Goal: Task Accomplishment & Management: Use online tool/utility

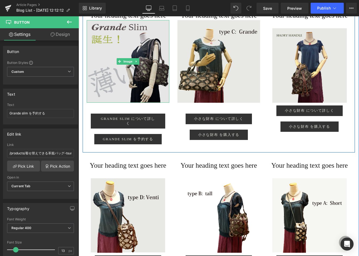
scroll to position [874, 0]
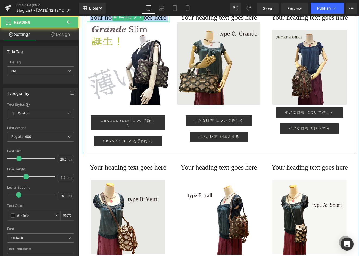
drag, startPoint x: 94, startPoint y: 27, endPoint x: 158, endPoint y: 40, distance: 65.5
click at [158, 22] on div "Your heading text goes here Heading" at bounding box center [128, 18] width 83 height 10
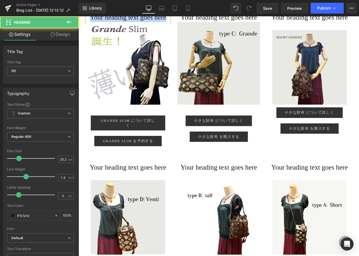
click at [138, 22] on h2 "Your heading text goes here" at bounding box center [128, 18] width 83 height 10
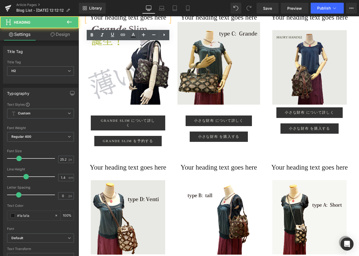
click at [94, 22] on h2 "Your heading text goes here" at bounding box center [128, 18] width 83 height 10
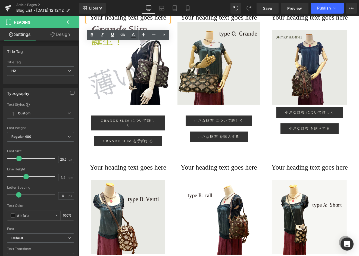
click at [131, 22] on h2 "Your heading text goes here" at bounding box center [128, 18] width 83 height 10
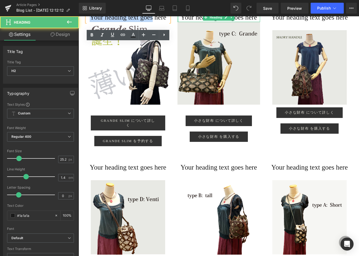
drag, startPoint x: 92, startPoint y: 26, endPoint x: 178, endPoint y: 28, distance: 85.4
click at [178, 28] on div "Your heading text goes here Heading Image Grande Slim について詳しく Button Grande sli…" at bounding box center [219, 79] width 273 height 150
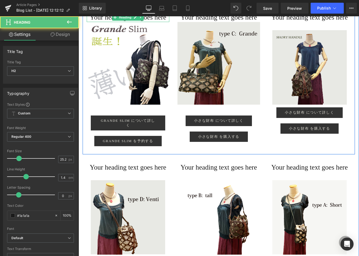
click at [144, 22] on h2 "Your heading text goes here" at bounding box center [128, 18] width 83 height 10
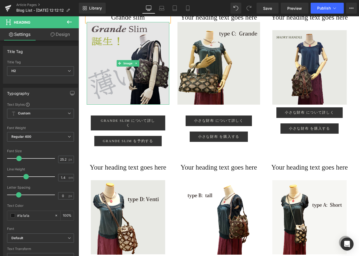
scroll to position [877, 0]
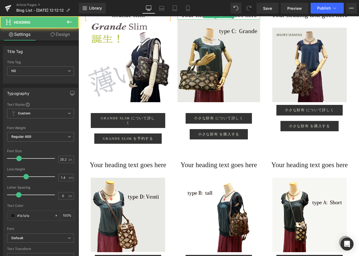
click at [188, 20] on h2 "Your heading text goes here" at bounding box center [219, 15] width 83 height 10
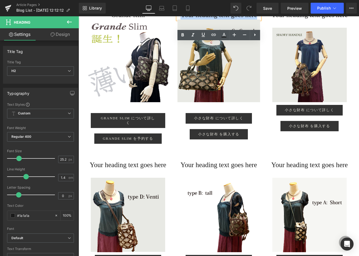
drag, startPoint x: 185, startPoint y: 25, endPoint x: 265, endPoint y: 36, distance: 81.3
click at [199, 36] on div "Grande slim Heading Image Grande Slim について詳しく Button Grande slim を予約する Button R…" at bounding box center [219, 77] width 273 height 150
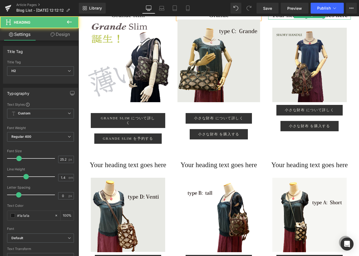
click at [199, 20] on h2 "Your heading text goes here" at bounding box center [309, 15] width 83 height 10
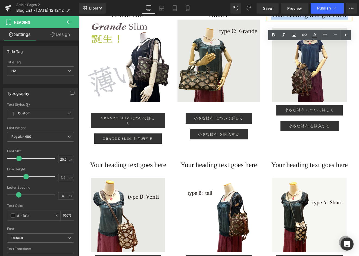
drag, startPoint x: 276, startPoint y: 23, endPoint x: 360, endPoint y: 37, distance: 85.1
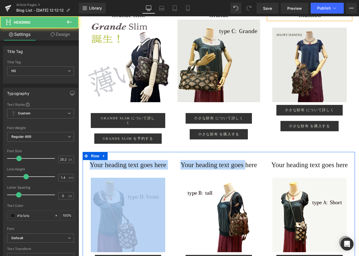
drag, startPoint x: 94, startPoint y: 175, endPoint x: 174, endPoint y: 184, distance: 80.7
click at [174, 184] on div "Your heading text goes here Heading Image 小さな財布 について詳しく Button 小さな財布 を購入する Butt…" at bounding box center [219, 221] width 273 height 138
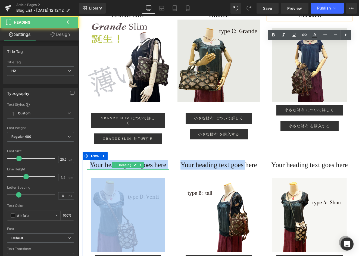
click at [152, 170] on h2 "Your heading text goes here" at bounding box center [128, 165] width 83 height 10
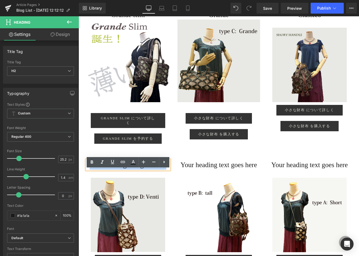
drag, startPoint x: 113, startPoint y: 183, endPoint x: 94, endPoint y: 175, distance: 20.8
click at [94, 170] on h2 "Your heading text goes here" at bounding box center [128, 165] width 83 height 10
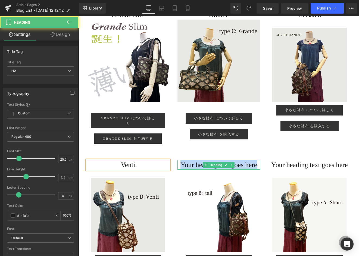
drag, startPoint x: 185, startPoint y: 175, endPoint x: 236, endPoint y: 186, distance: 51.6
click at [199, 170] on h2 "Your heading text goes here" at bounding box center [219, 165] width 83 height 10
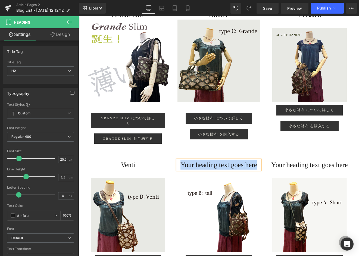
click at [199, 170] on h2 "Your heading text goes here" at bounding box center [219, 165] width 83 height 10
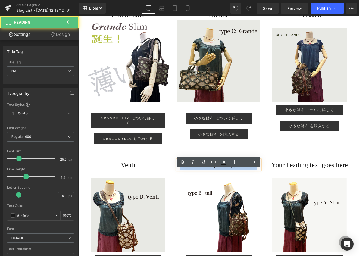
drag, startPoint x: 185, startPoint y: 176, endPoint x: 237, endPoint y: 186, distance: 53.5
click at [199, 170] on h2 "Your heading text goes here" at bounding box center [219, 165] width 83 height 10
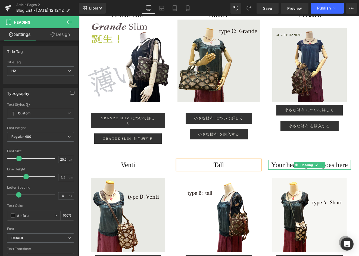
click at [199, 170] on h2 "Your heading text goes here" at bounding box center [309, 165] width 83 height 10
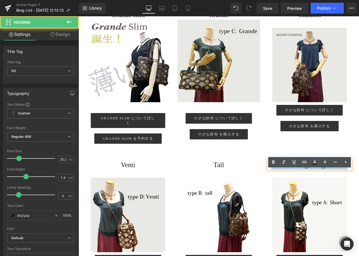
drag, startPoint x: 276, startPoint y: 176, endPoint x: 326, endPoint y: 183, distance: 51.1
click at [199, 170] on h2 "Your heading text goes here" at bounding box center [309, 165] width 83 height 10
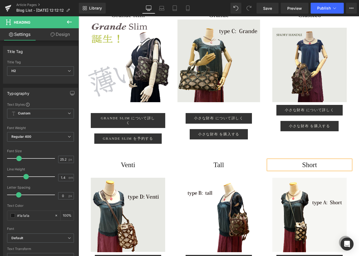
click at [199, 162] on div "Venti Heading Image 小さな財布 について詳しく Button 小さな財布 を購入する Button Row Tall Heading Im…" at bounding box center [219, 221] width 273 height 138
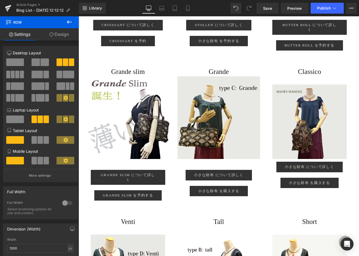
scroll to position [830, 0]
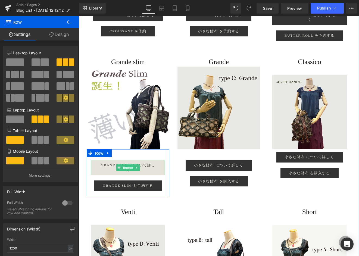
click at [100, 172] on span "Grande Slim について詳しく" at bounding box center [128, 167] width 58 height 9
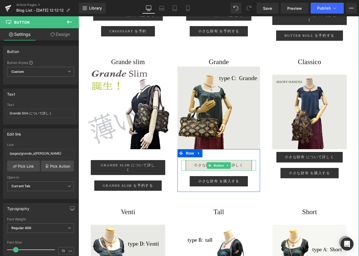
click at [191, 171] on link "小さな財布 について詳しく" at bounding box center [219, 165] width 66 height 10
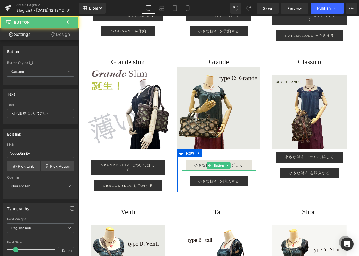
click at [195, 168] on span "小さな財布 について詳しく" at bounding box center [218, 165] width 49 height 4
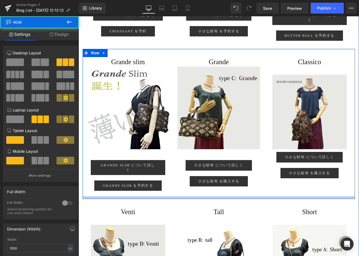
click at [183, 199] on div at bounding box center [219, 197] width 273 height 3
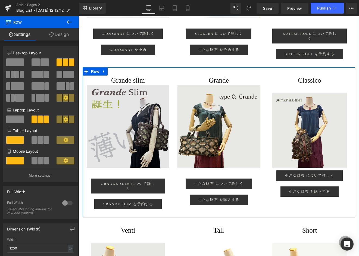
scroll to position [824, 0]
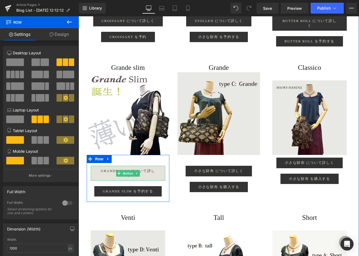
click at [153, 178] on span "Grande Slim について詳しく" at bounding box center [128, 173] width 58 height 9
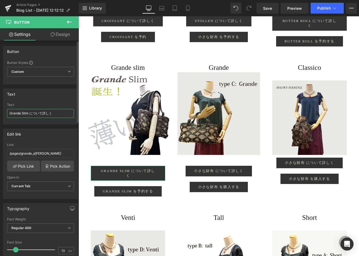
drag, startPoint x: 28, startPoint y: 114, endPoint x: 5, endPoint y: 111, distance: 23.5
click at [5, 111] on div "Grande Slim について詳しく Text Grande Slim について詳しく" at bounding box center [40, 113] width 75 height 21
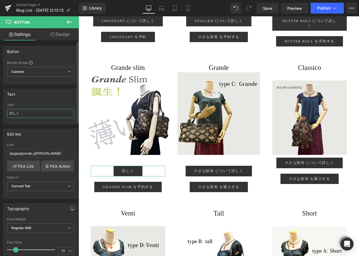
click at [27, 116] on input "詳しく" at bounding box center [40, 113] width 67 height 9
click at [10, 115] on input "詳しく見る" at bounding box center [40, 113] width 67 height 9
click at [30, 115] on input "詳しく見る" at bounding box center [40, 113] width 67 height 9
click at [10, 113] on input "詳しく" at bounding box center [40, 113] width 67 height 9
type input "詳"
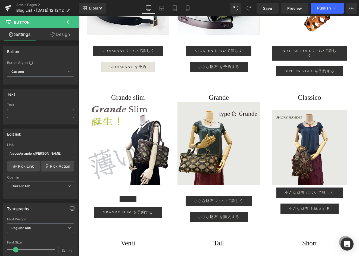
scroll to position [808, 0]
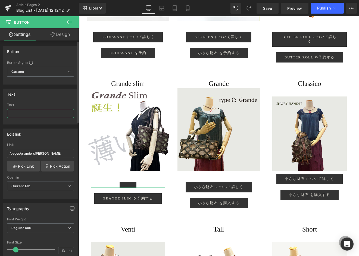
click at [23, 116] on input "text" at bounding box center [40, 113] width 67 height 9
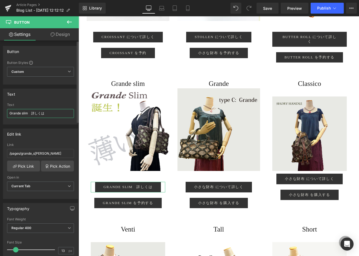
type input "Grande slim　詳しくは"
click at [61, 133] on div "Edit link" at bounding box center [40, 134] width 75 height 10
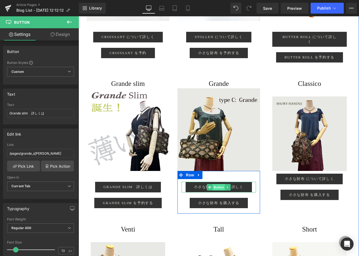
scroll to position [809, 0]
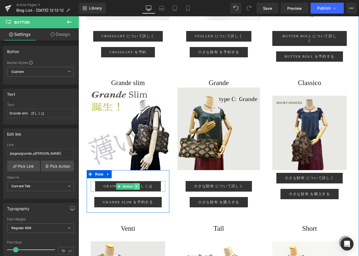
click at [137, 188] on icon at bounding box center [137, 186] width 3 height 3
click at [135, 188] on icon at bounding box center [134, 186] width 3 height 3
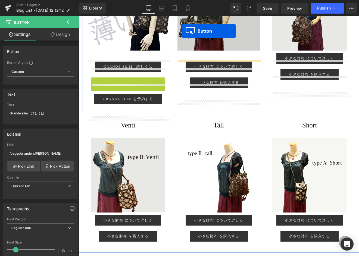
scroll to position [907, 0]
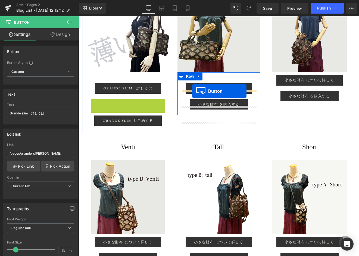
drag, startPoint x: 118, startPoint y: 43, endPoint x: 192, endPoint y: 91, distance: 89.0
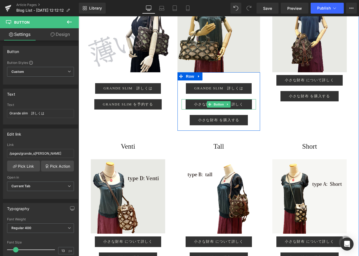
click at [199, 106] on icon at bounding box center [228, 104] width 3 height 3
click at [199, 106] on icon at bounding box center [230, 104] width 3 height 3
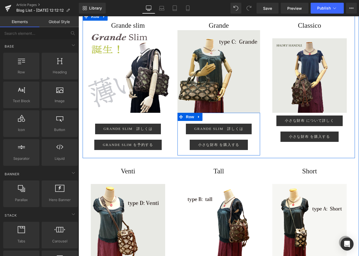
scroll to position [833, 0]
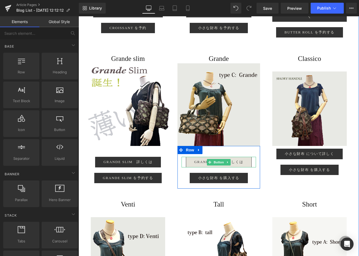
click at [199, 164] on span "Grande slim　詳しくは" at bounding box center [218, 162] width 49 height 4
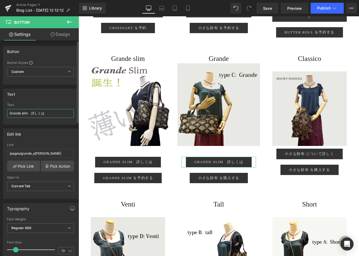
drag, startPoint x: 21, startPoint y: 114, endPoint x: 29, endPoint y: 114, distance: 8.2
click at [29, 114] on input "Grande slim　詳しくは" at bounding box center [40, 113] width 67 height 9
type input "Grande　詳しくは"
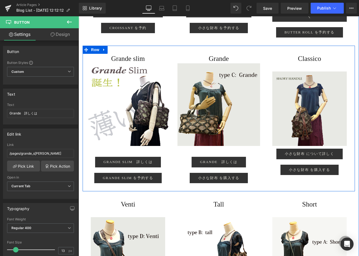
click at [79, 16] on div at bounding box center [79, 16] width 0 height 0
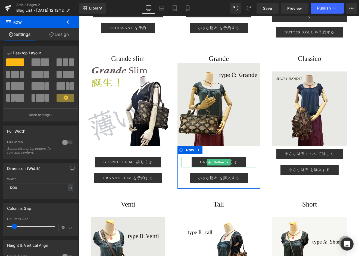
click at [199, 164] on icon at bounding box center [228, 162] width 3 height 3
click at [199, 164] on icon at bounding box center [225, 162] width 3 height 3
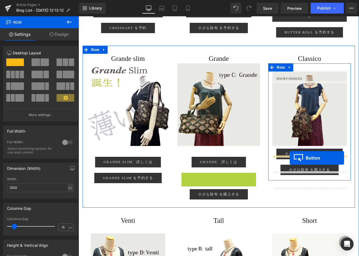
drag, startPoint x: 235, startPoint y: 178, endPoint x: 290, endPoint y: 158, distance: 58.9
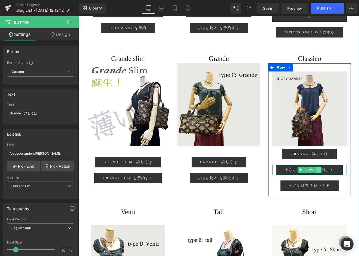
click at [199, 172] on icon at bounding box center [318, 169] width 3 height 3
click at [199, 171] on icon at bounding box center [321, 169] width 3 height 3
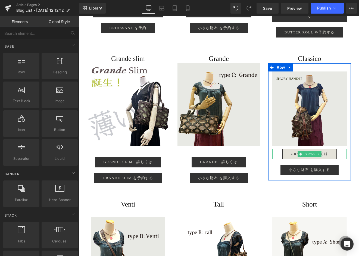
click at [199, 156] on span "Grande　詳しくは" at bounding box center [310, 154] width 38 height 4
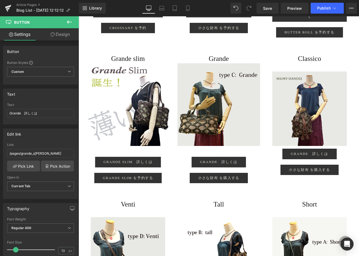
drag, startPoint x: 21, startPoint y: 114, endPoint x: -7, endPoint y: 111, distance: 27.6
click at [0, 111] on html "Button You are previewing how the will restyle your page. You can not edit Elem…" at bounding box center [179, 128] width 359 height 256
type input "Classico　詳しくは"
click at [38, 125] on div "Edit link /pages/grande_slim Link /pages/grande_slim Pick Link Pick Action Curr…" at bounding box center [40, 162] width 81 height 75
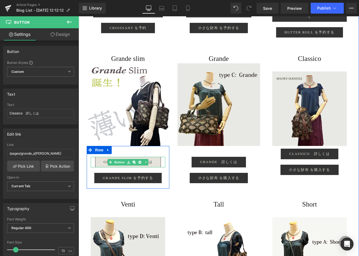
click at [160, 167] on link "Grande slim　詳しくは" at bounding box center [128, 162] width 66 height 10
click at [112, 167] on div "Grande slim　詳しくは Button" at bounding box center [128, 162] width 75 height 10
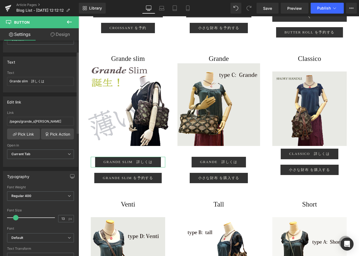
scroll to position [34, 0]
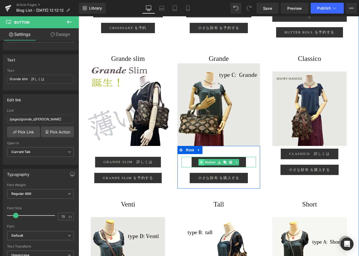
click at [199, 167] on div "Grande　詳しくは Button" at bounding box center [219, 162] width 75 height 10
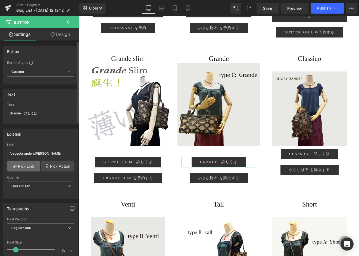
click at [26, 166] on link "Pick Link" at bounding box center [23, 166] width 33 height 11
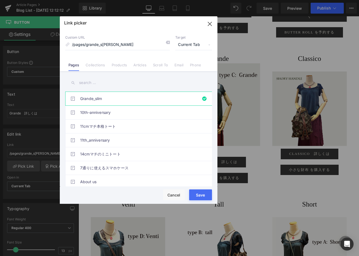
click at [95, 82] on input "text" at bounding box center [138, 83] width 147 height 12
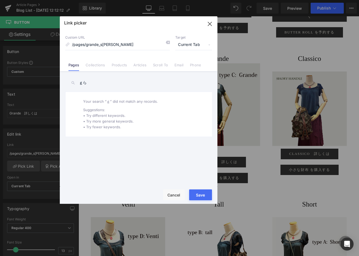
type input "ｇ"
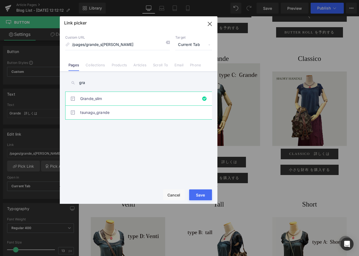
type input "gra"
click at [93, 110] on link "tsunagu_grande" at bounding box center [140, 113] width 120 height 14
type input "/pages/tsunagu_grande"
click at [196, 196] on button "Save" at bounding box center [200, 195] width 23 height 11
type input "/pages/tsunagu_grande"
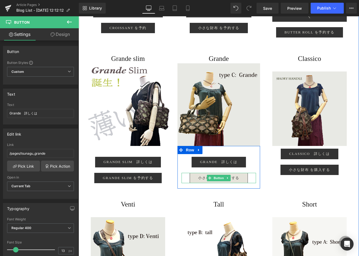
click at [197, 183] on link "小さな財布 を購入する" at bounding box center [219, 178] width 58 height 10
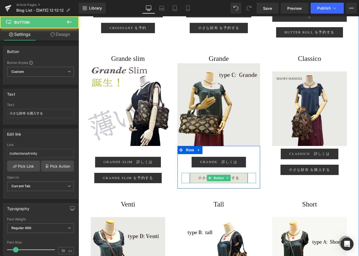
click at [196, 183] on link "小さな財布 を購入する" at bounding box center [219, 178] width 58 height 10
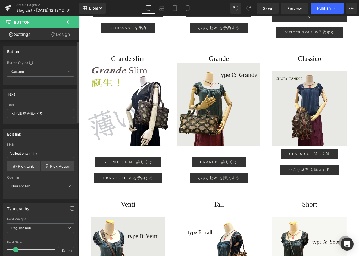
scroll to position [0, 0]
drag, startPoint x: 24, startPoint y: 113, endPoint x: -6, endPoint y: 112, distance: 30.3
click at [0, 112] on html "Button You are previewing how the will restyle your page. You can not edit Elem…" at bounding box center [179, 128] width 359 height 256
drag, startPoint x: 26, startPoint y: 114, endPoint x: -3, endPoint y: 112, distance: 29.2
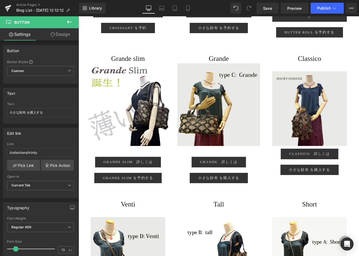
click at [0, 112] on html "Button You are previewing how the will restyle your page. You can not edit Elem…" at bounding box center [179, 128] width 359 height 256
drag, startPoint x: 17, startPoint y: 112, endPoint x: -24, endPoint y: 109, distance: 41.1
click at [0, 109] on html "Button You are previewing how the will restyle your page. You can not edit Elem…" at bounding box center [179, 128] width 359 height 256
type input "Grande を予約する"
click at [21, 165] on link "Pick Link" at bounding box center [23, 165] width 33 height 11
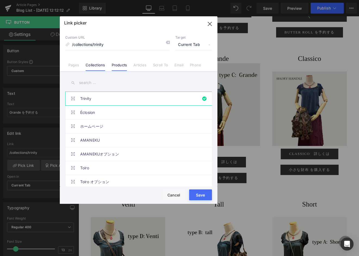
click at [113, 65] on link "Products" at bounding box center [120, 67] width 16 height 8
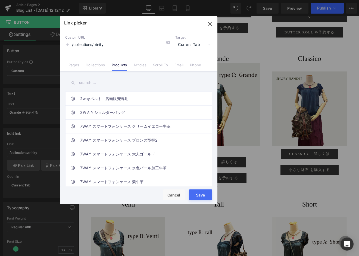
click at [97, 81] on input "text" at bounding box center [138, 83] width 147 height 12
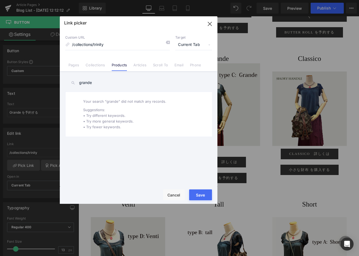
click at [100, 83] on input "grande" at bounding box center [138, 83] width 147 height 12
click at [100, 82] on input "grande" at bounding box center [138, 83] width 147 height 12
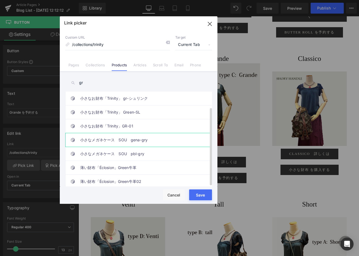
scroll to position [0, 0]
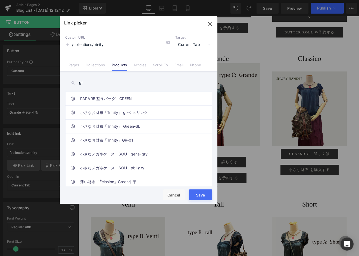
drag, startPoint x: 89, startPoint y: 85, endPoint x: 69, endPoint y: 81, distance: 20.0
click at [69, 81] on input "gr" at bounding box center [138, 83] width 147 height 12
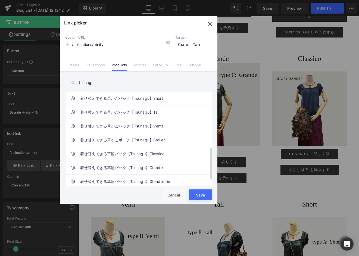
scroll to position [185, 0]
type input "tsunagu"
click at [133, 162] on link "着せ替えできる革籠バッグ【Tsunagu】Gtande" at bounding box center [140, 168] width 120 height 14
type input "/products/tsunagu-typeb-tall-ご来店のセミオーダー専用-のコピー"
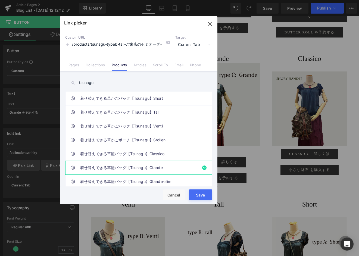
click at [199, 197] on button "Save" at bounding box center [200, 195] width 23 height 11
type input "/products/tsunagu-typeb-tall-ご来店のセミオーダー専用-のコピー"
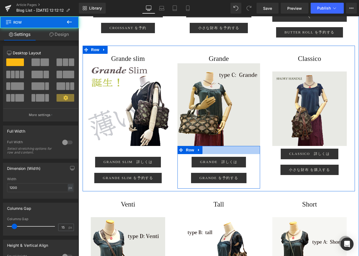
click at [199, 154] on div at bounding box center [219, 150] width 83 height 8
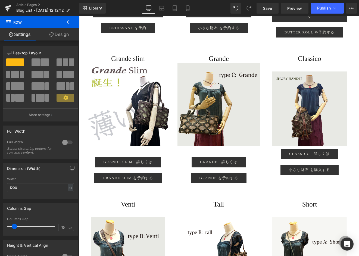
click at [70, 21] on icon at bounding box center [69, 22] width 7 height 7
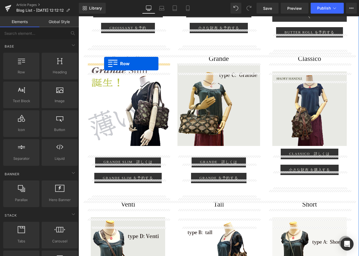
drag, startPoint x: 105, startPoint y: 88, endPoint x: 104, endPoint y: 64, distance: 24.5
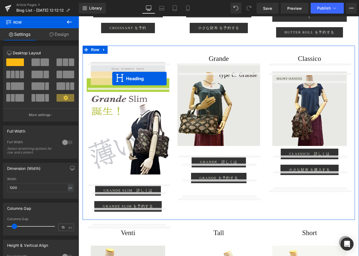
drag, startPoint x: 114, startPoint y: 93, endPoint x: 112, endPoint y: 79, distance: 14.8
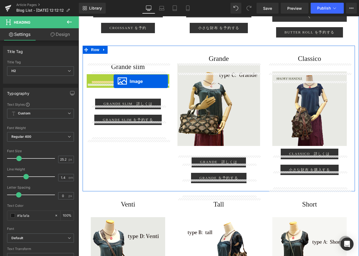
drag, startPoint x: 121, startPoint y: 107, endPoint x: 114, endPoint y: 81, distance: 27.2
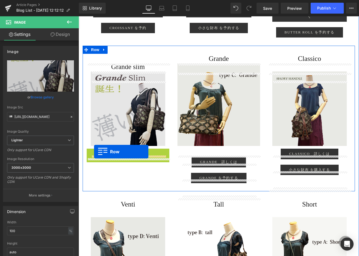
drag, startPoint x: 89, startPoint y: 162, endPoint x: 94, endPoint y: 152, distance: 11.2
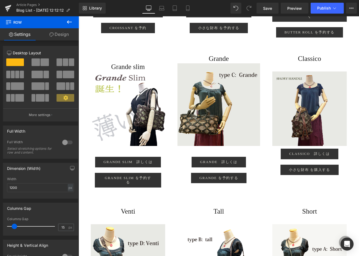
click at [72, 18] on button at bounding box center [69, 22] width 19 height 12
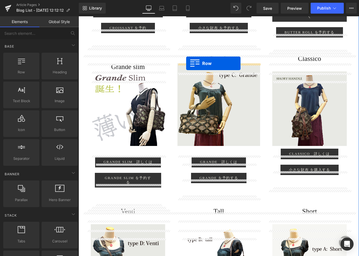
drag, startPoint x: 103, startPoint y: 79, endPoint x: 186, endPoint y: 63, distance: 85.3
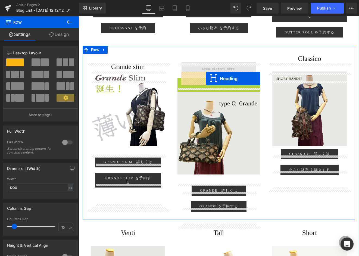
drag, startPoint x: 206, startPoint y: 93, endPoint x: 206, endPoint y: 79, distance: 14.7
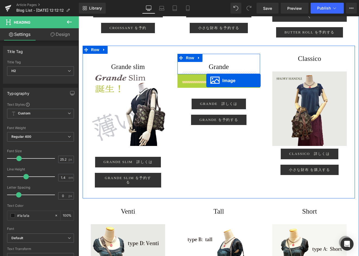
drag, startPoint x: 210, startPoint y: 124, endPoint x: 206, endPoint y: 81, distance: 43.4
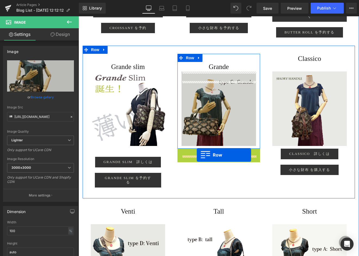
drag, startPoint x: 181, startPoint y: 163, endPoint x: 197, endPoint y: 155, distance: 17.9
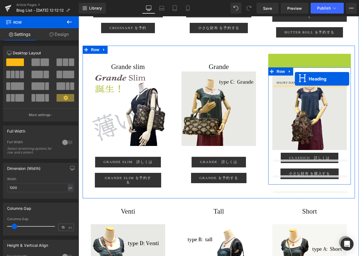
drag, startPoint x: 296, startPoint y: 67, endPoint x: 295, endPoint y: 79, distance: 11.7
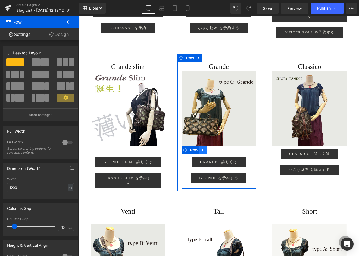
click at [199, 152] on icon at bounding box center [203, 150] width 4 height 4
click at [199, 152] on icon at bounding box center [210, 150] width 4 height 4
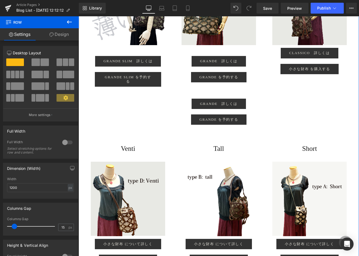
scroll to position [918, 0]
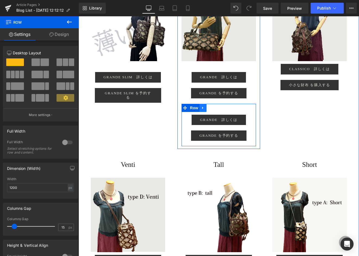
click at [199, 110] on icon at bounding box center [203, 108] width 4 height 4
click at [199, 110] on icon at bounding box center [217, 108] width 4 height 4
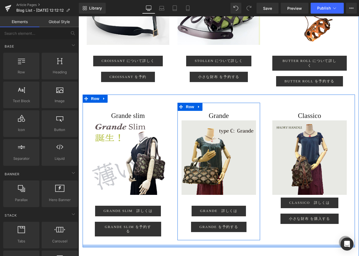
scroll to position [781, 0]
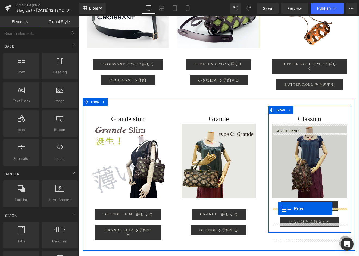
drag, startPoint x: 112, startPoint y: 81, endPoint x: 278, endPoint y: 207, distance: 208.4
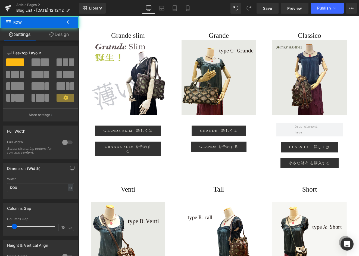
scroll to position [871, 0]
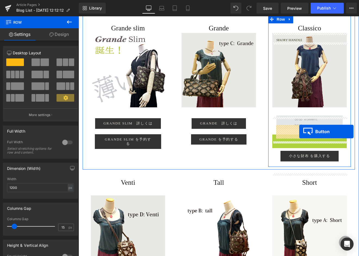
drag, startPoint x: 301, startPoint y: 149, endPoint x: 299, endPoint y: 132, distance: 17.5
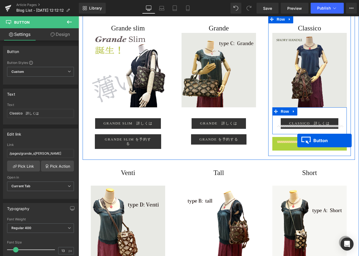
drag, startPoint x: 299, startPoint y: 151, endPoint x: 298, endPoint y: 141, distance: 11.0
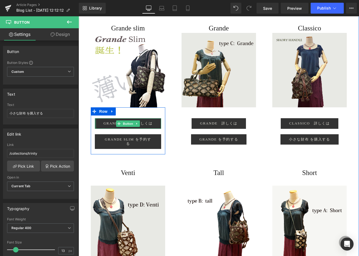
click at [95, 129] on div at bounding box center [95, 123] width 1 height 10
click at [119, 125] on icon at bounding box center [119, 123] width 3 height 3
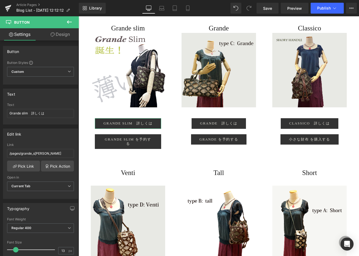
click at [69, 35] on link "Design" at bounding box center [60, 34] width 39 height 12
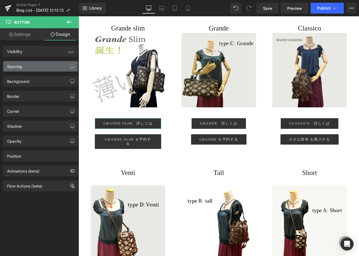
click at [25, 65] on div "Spacing" at bounding box center [40, 66] width 75 height 10
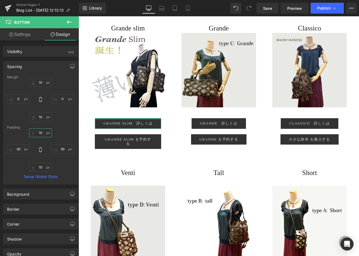
click at [32, 136] on input "10" at bounding box center [40, 132] width 23 height 9
click at [31, 135] on input "10" at bounding box center [40, 132] width 23 height 9
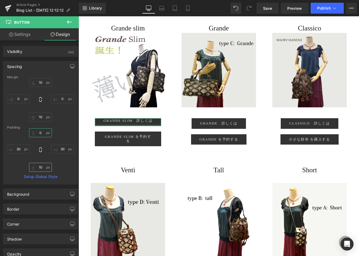
type input "0"
drag, startPoint x: 42, startPoint y: 168, endPoint x: 44, endPoint y: 169, distance: 2.7
click at [42, 168] on input "10" at bounding box center [40, 167] width 23 height 9
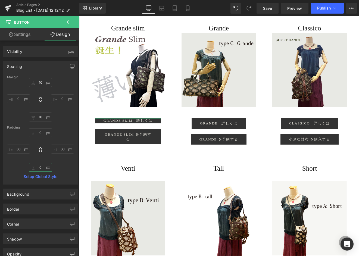
type input "0"
click at [69, 164] on div "0 0 30px 30 0 0 30px 30" at bounding box center [40, 150] width 67 height 44
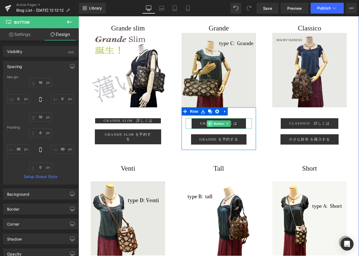
click at [199, 125] on icon at bounding box center [209, 123] width 3 height 3
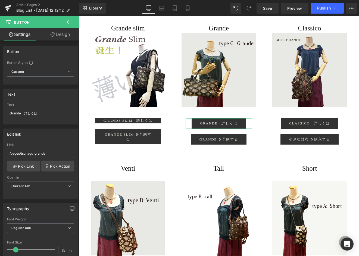
click at [64, 33] on link "Design" at bounding box center [60, 34] width 39 height 12
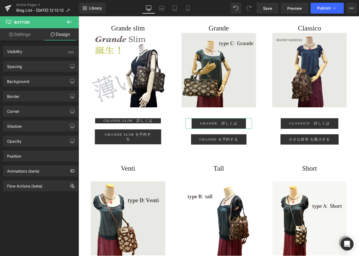
type input "10"
type input "0"
type input "10"
type input "0"
type input "10"
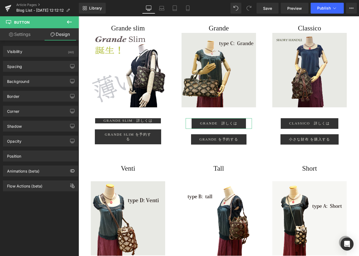
type input "30"
type input "10"
type input "30"
click at [35, 70] on div "Spacing" at bounding box center [40, 66] width 75 height 10
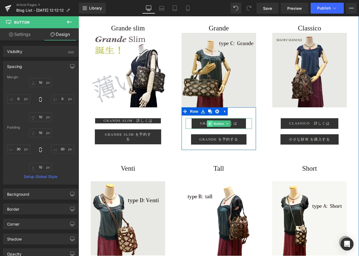
click at [199, 127] on span at bounding box center [210, 123] width 6 height 7
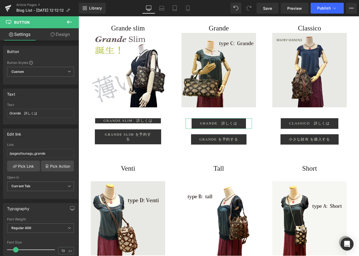
click at [62, 34] on link "Design" at bounding box center [60, 34] width 39 height 12
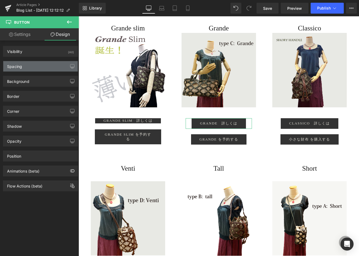
click at [43, 67] on div "Spacing" at bounding box center [40, 66] width 75 height 10
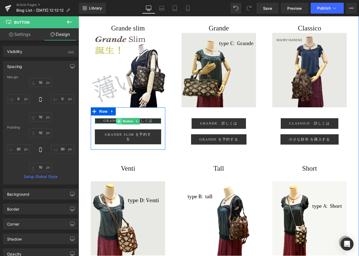
click at [118, 123] on icon at bounding box center [119, 121] width 3 height 3
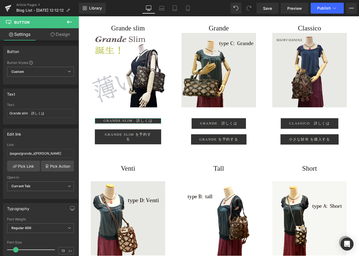
click at [61, 35] on link "Design" at bounding box center [60, 34] width 39 height 12
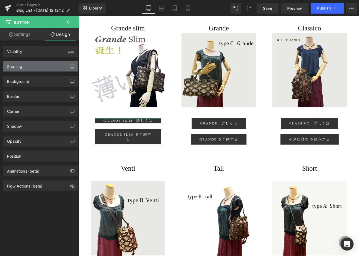
click at [39, 66] on div "Spacing" at bounding box center [40, 66] width 75 height 10
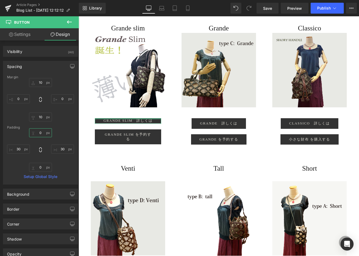
click at [39, 133] on input "0" at bounding box center [40, 132] width 23 height 9
type input "1-"
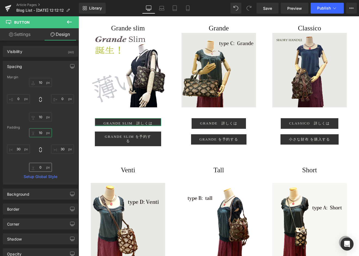
type input "10"
click at [41, 169] on input "0" at bounding box center [40, 167] width 23 height 9
type input "10"
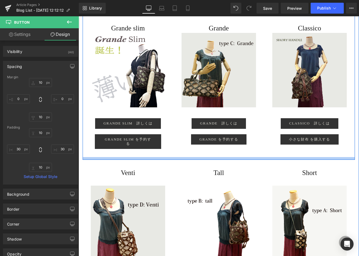
click at [178, 160] on div at bounding box center [219, 158] width 273 height 3
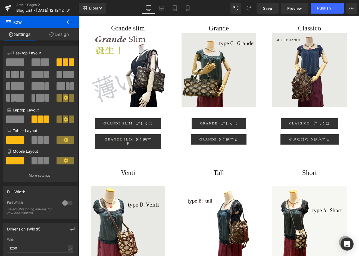
click at [73, 21] on button at bounding box center [69, 22] width 19 height 12
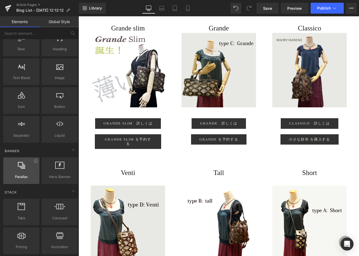
scroll to position [0, 0]
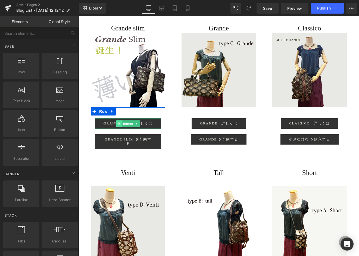
click at [120, 125] on icon at bounding box center [119, 123] width 3 height 3
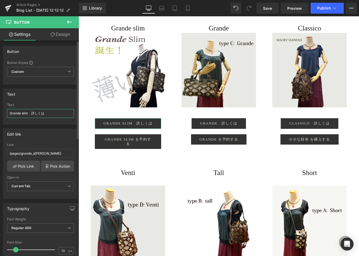
drag, startPoint x: 28, startPoint y: 114, endPoint x: 51, endPoint y: 114, distance: 23.1
click at [51, 114] on input "Grande slim　詳しくは" at bounding box center [40, 113] width 67 height 9
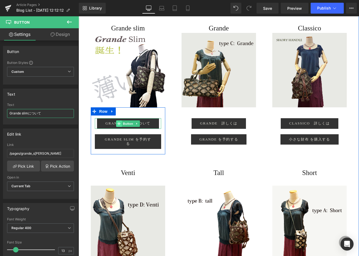
click at [117, 127] on span at bounding box center [119, 123] width 6 height 7
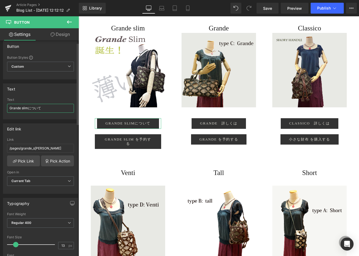
scroll to position [6, 0]
type input "Grande slimについて"
type input "12"
click at [17, 244] on span at bounding box center [15, 244] width 5 height 5
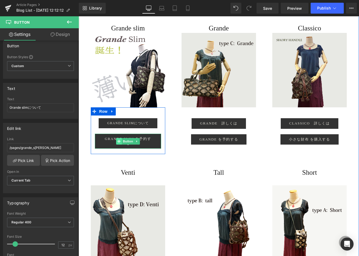
click at [118, 143] on icon at bounding box center [119, 141] width 3 height 3
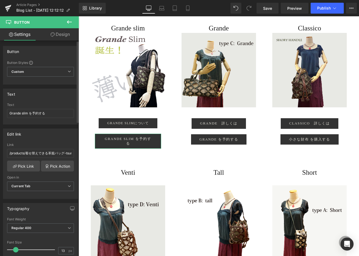
type input "12"
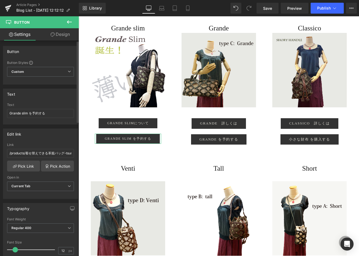
click at [14, 248] on span at bounding box center [15, 249] width 5 height 5
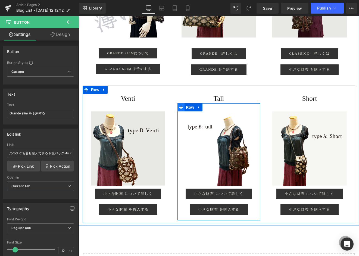
scroll to position [977, 0]
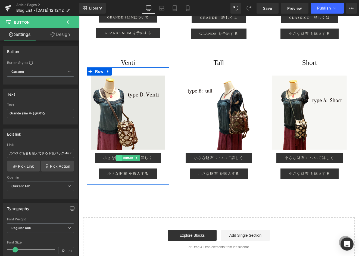
click at [118, 160] on icon at bounding box center [119, 158] width 3 height 3
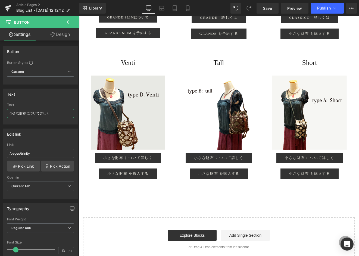
drag, startPoint x: 16, startPoint y: 114, endPoint x: -12, endPoint y: 112, distance: 27.2
click at [0, 112] on html "Button You are previewing how the will restyle your page. You can not edit Elem…" at bounding box center [179, 128] width 359 height 256
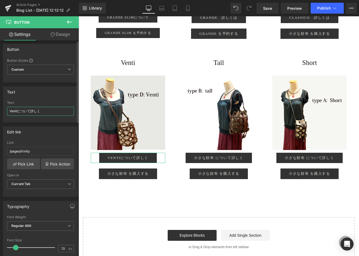
scroll to position [0, 0]
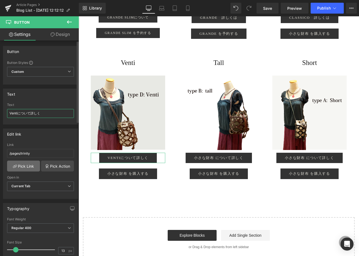
type input "Ventiについて詳しく"
click at [24, 166] on link "Pick Link" at bounding box center [23, 166] width 33 height 11
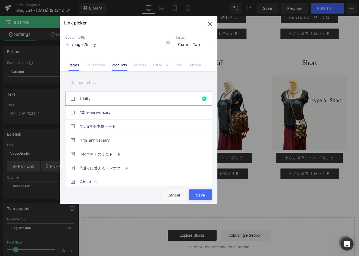
click at [121, 65] on link "Products" at bounding box center [120, 67] width 16 height 8
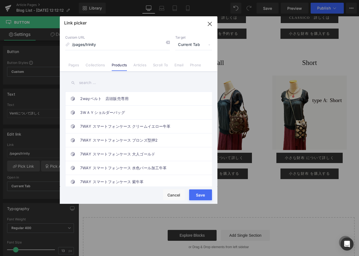
click at [95, 84] on input "text" at bounding box center [138, 83] width 147 height 12
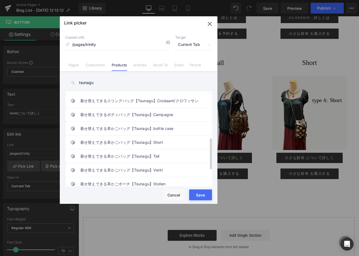
scroll to position [143, 0]
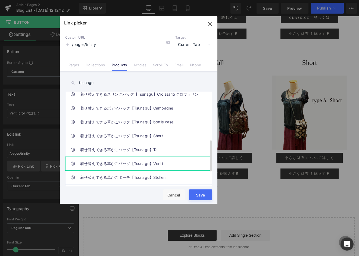
type input "tsunagu"
click at [144, 162] on link "着せ替えできる革かごバッグ【Tsunagu】Venti" at bounding box center [140, 164] width 120 height 14
type input "/products/tsunagu-typed-venti-ご来店のセミオーダー専用"
click at [198, 195] on button "Save" at bounding box center [200, 195] width 23 height 11
type input "/products/tsunagu-typed-venti-ご来店のセミオーダー専用"
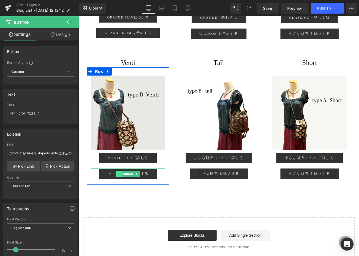
click at [117, 177] on span at bounding box center [119, 174] width 6 height 7
click at [118, 175] on icon at bounding box center [119, 173] width 3 height 3
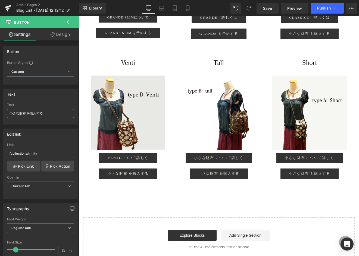
drag, startPoint x: 26, startPoint y: 115, endPoint x: -17, endPoint y: 110, distance: 43.8
click at [0, 110] on html "Button You are previewing how the will restyle your page. You can not edit Elem…" at bounding box center [179, 128] width 359 height 256
drag, startPoint x: 22, startPoint y: 114, endPoint x: 45, endPoint y: 116, distance: 23.8
click at [45, 116] on input "Venti を購入する" at bounding box center [40, 113] width 67 height 9
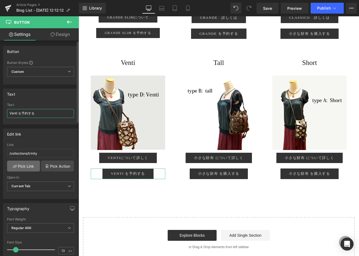
type input "Venti を予約する"
click at [28, 165] on link "Pick Link" at bounding box center [23, 166] width 33 height 11
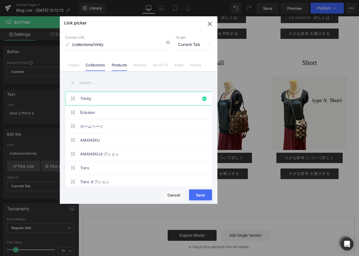
click at [121, 66] on link "Products" at bounding box center [120, 67] width 16 height 8
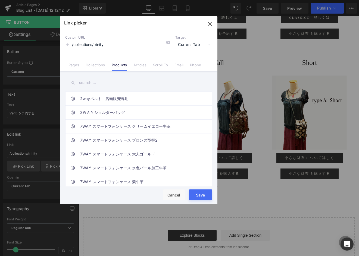
click at [100, 84] on input "text" at bounding box center [138, 83] width 147 height 12
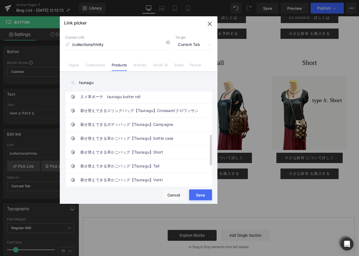
scroll to position [127, 0]
type input "tsunagu"
click at [138, 181] on link "着せ替えできる革かごバッグ【Tsunagu】Venti" at bounding box center [140, 180] width 120 height 14
type input "/products/tsunagu-typed-venti-ご来店のセミオーダー専用"
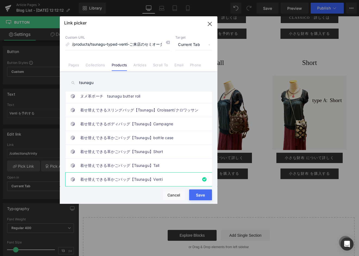
click at [199, 197] on button "Save" at bounding box center [200, 195] width 23 height 11
type input "/products/tsunagu-typed-venti-ご来店のセミオーダー専用"
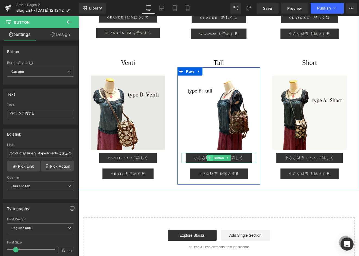
click at [199, 160] on icon at bounding box center [209, 157] width 3 height 3
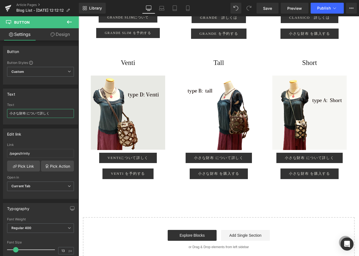
drag, startPoint x: 25, startPoint y: 113, endPoint x: -26, endPoint y: 107, distance: 50.6
click at [0, 107] on html "Button You are previewing how the will restyle your page. You can not edit Elem…" at bounding box center [179, 128] width 359 height 256
type input "Tall について詳しく"
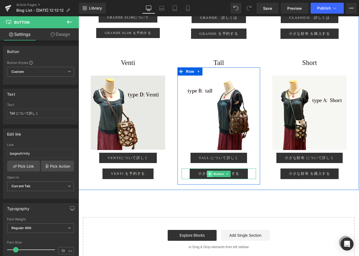
click at [199, 176] on icon at bounding box center [209, 173] width 3 height 3
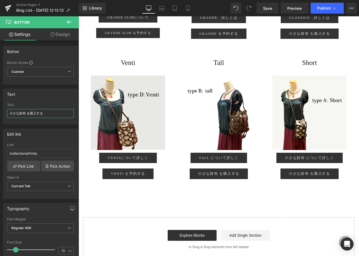
drag, startPoint x: 25, startPoint y: 114, endPoint x: -23, endPoint y: 111, distance: 48.3
click at [0, 111] on html "Button You are previewing how the will restyle your page. You can not edit Elem…" at bounding box center [179, 128] width 359 height 256
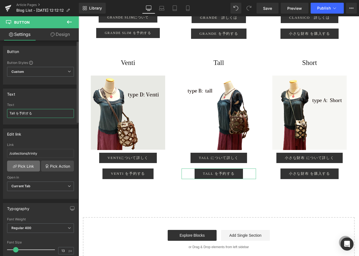
type input "Tall を予約する"
click at [20, 170] on link "Pick Link" at bounding box center [23, 166] width 33 height 11
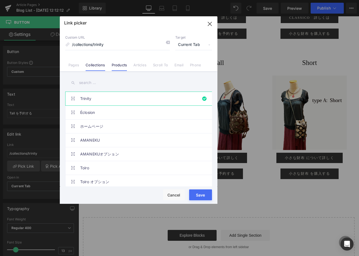
click at [118, 65] on link "Products" at bounding box center [120, 67] width 16 height 8
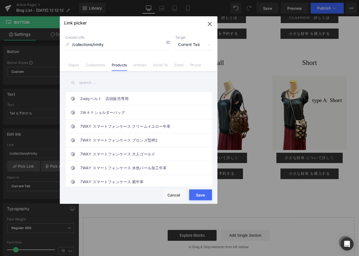
click at [88, 78] on input "text" at bounding box center [138, 83] width 147 height 12
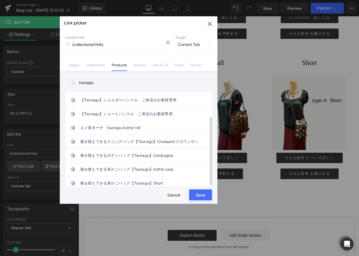
scroll to position [118, 0]
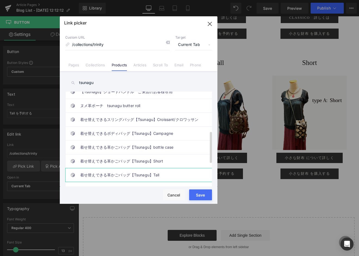
type input "tsunagu"
click at [163, 177] on link "着せ替えできる革かごバッグ【Tsunagu】Tall" at bounding box center [140, 175] width 120 height 14
type input "/products/tsunagu-typeb-tall-セミオーダー専用"
click at [199, 197] on button "Save" at bounding box center [200, 195] width 23 height 11
type input "/products/tsunagu-typeb-tall-セミオーダー専用"
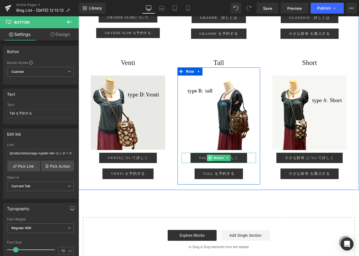
click at [199, 161] on span at bounding box center [210, 158] width 6 height 7
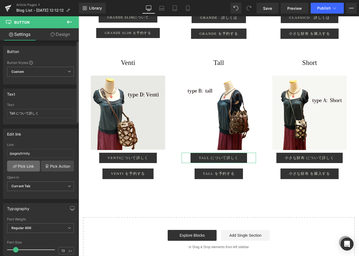
click at [20, 165] on link "Pick Link" at bounding box center [23, 166] width 33 height 11
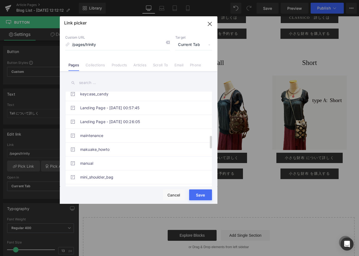
scroll to position [324, 0]
click at [85, 84] on input "text" at bounding box center [138, 83] width 147 height 12
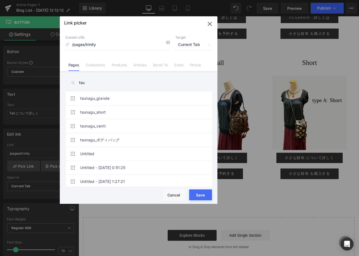
scroll to position [5, 0]
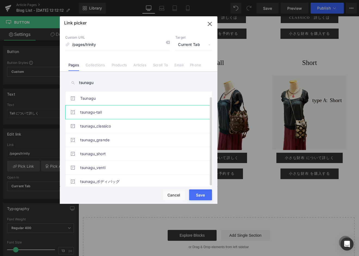
type input "tsunagu"
click at [94, 108] on link "tsunagu-tall" at bounding box center [140, 113] width 120 height 14
type input "/pages/tsunagu-tall"
click at [193, 195] on button "Save" at bounding box center [200, 195] width 23 height 11
type input "/pages/tsunagu-tall"
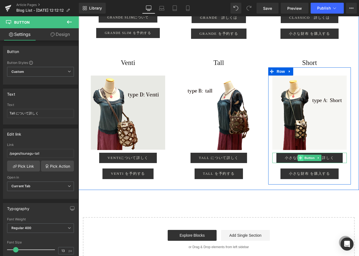
click at [199, 161] on span at bounding box center [301, 158] width 6 height 7
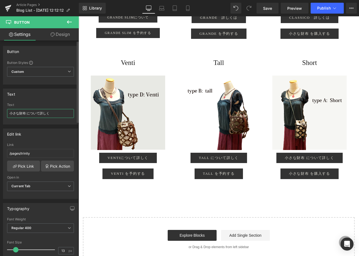
drag, startPoint x: 25, startPoint y: 113, endPoint x: 0, endPoint y: 112, distance: 24.8
click at [0, 112] on html "Button You are previewing how the will restyle your page. You can not edit Elem…" at bounding box center [179, 128] width 359 height 256
type input "Short について詳しく"
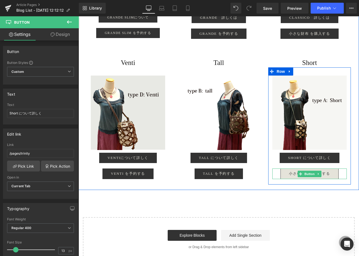
click at [199, 179] on link "小さな財布 を購入する" at bounding box center [310, 174] width 58 height 10
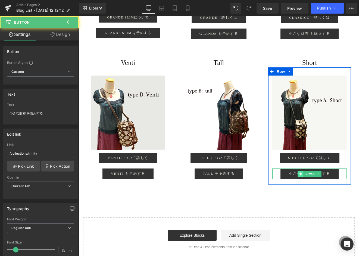
click at [199, 176] on icon at bounding box center [300, 173] width 3 height 3
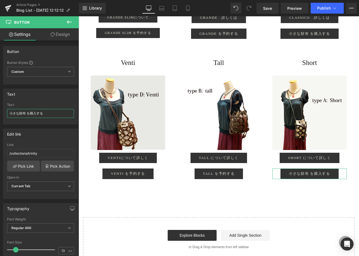
drag, startPoint x: 19, startPoint y: 113, endPoint x: -19, endPoint y: 112, distance: 38.4
click at [0, 112] on html "Button You are previewing how the will restyle your page. You can not edit Elem…" at bounding box center [179, 128] width 359 height 256
drag, startPoint x: 25, startPoint y: 113, endPoint x: -12, endPoint y: 111, distance: 37.3
click at [0, 111] on html "Button You are previewing how the will restyle your page. You can not edit Elem…" at bounding box center [179, 128] width 359 height 256
type input "Shortを 予約する"
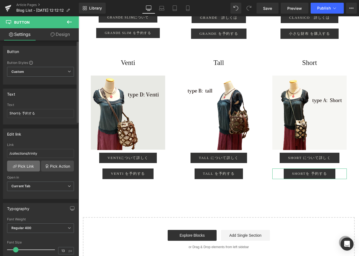
click at [23, 163] on link "Pick Link" at bounding box center [23, 166] width 33 height 11
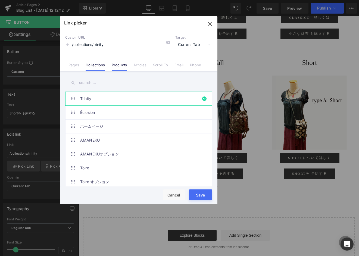
click at [115, 68] on link "Products" at bounding box center [120, 67] width 16 height 8
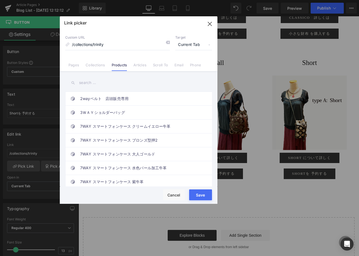
click at [86, 85] on input "text" at bounding box center [138, 83] width 147 height 12
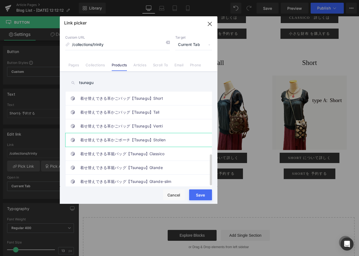
scroll to position [185, 0]
type input "tsunagu"
click at [163, 97] on link "着せ替えできる革かごバッグ【Tsunagu】Short" at bounding box center [140, 99] width 120 height 14
type input "/products/tsunagu-typeb-short-ご来店のセミオーダー専用"
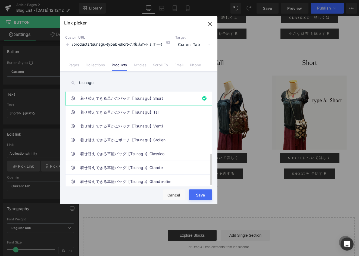
scroll to position [184, 0]
click at [199, 195] on button "Save" at bounding box center [200, 195] width 23 height 11
type input "/products/tsunagu-typeb-short-ご来店のセミオーダー専用"
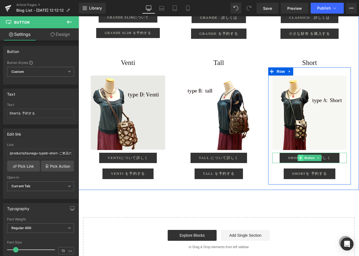
click at [199, 160] on icon at bounding box center [300, 157] width 3 height 3
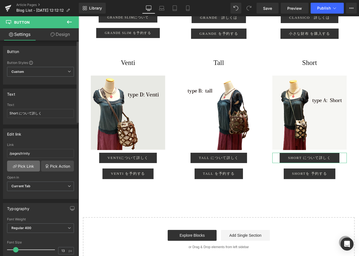
click at [31, 164] on link "Pick Link" at bounding box center [23, 166] width 33 height 11
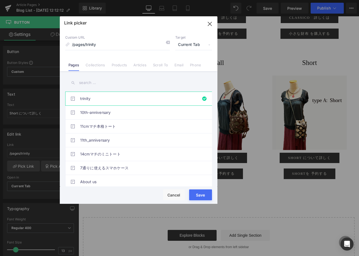
click at [98, 86] on input "text" at bounding box center [138, 83] width 147 height 12
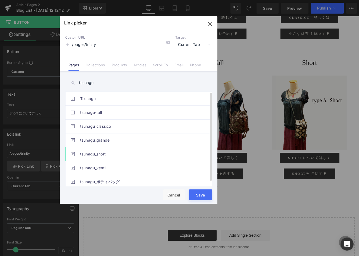
type input "tsunagu"
click at [122, 154] on link "tsunagu_short" at bounding box center [140, 154] width 120 height 14
type input "/pages/tsunagu_short"
click at [199, 195] on button "Save" at bounding box center [200, 195] width 23 height 11
type input "/pages/tsunagu_short"
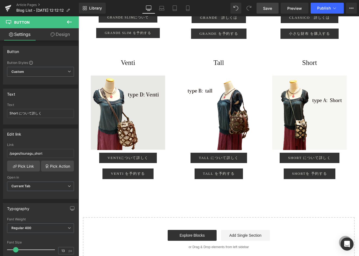
click at [199, 10] on span "Save" at bounding box center [267, 8] width 9 height 6
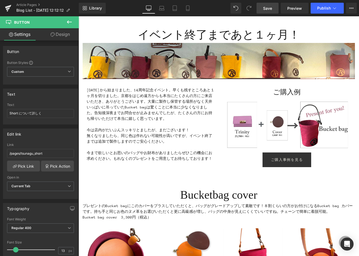
scroll to position [0, 0]
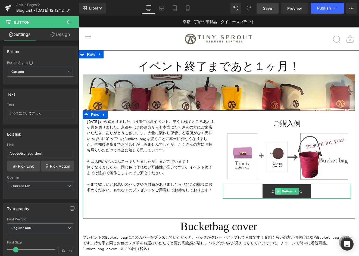
click at [199, 192] on icon at bounding box center [278, 191] width 3 height 3
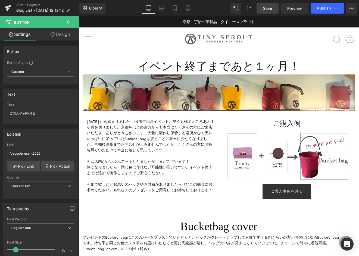
click at [199, 7] on span "Save" at bounding box center [267, 8] width 9 height 6
click at [199, 9] on span "Publish" at bounding box center [324, 8] width 14 height 4
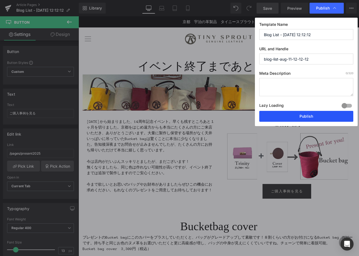
click at [199, 116] on button "Publish" at bounding box center [306, 116] width 94 height 11
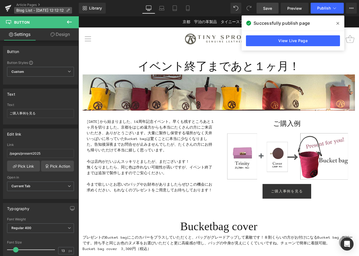
click at [37, 8] on p "Blog List - [DATE] 12:12:12" at bounding box center [43, 10] width 58 height 7
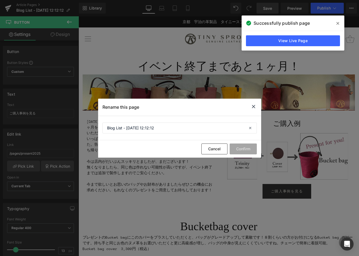
click at [199, 106] on icon at bounding box center [254, 106] width 7 height 7
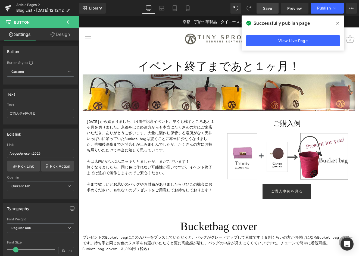
click at [30, 5] on link "Article Pages" at bounding box center [47, 5] width 63 height 4
